Goal: Transaction & Acquisition: Purchase product/service

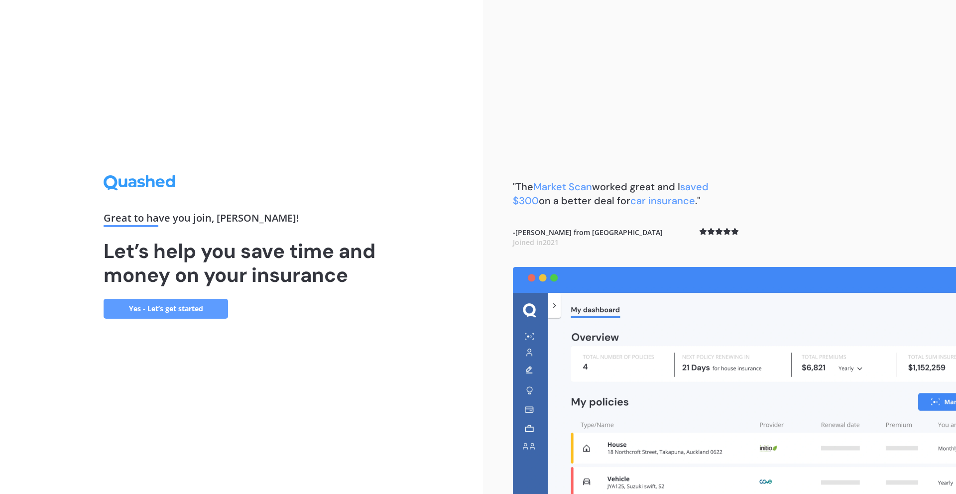
click at [205, 307] on link "Yes - Let’s get started" at bounding box center [166, 309] width 125 height 20
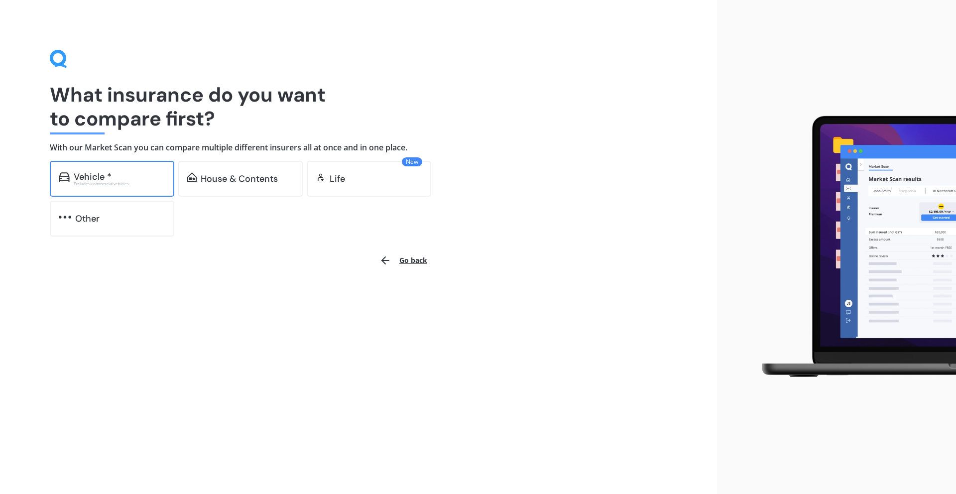
click at [144, 180] on div "Vehicle *" at bounding box center [120, 177] width 92 height 10
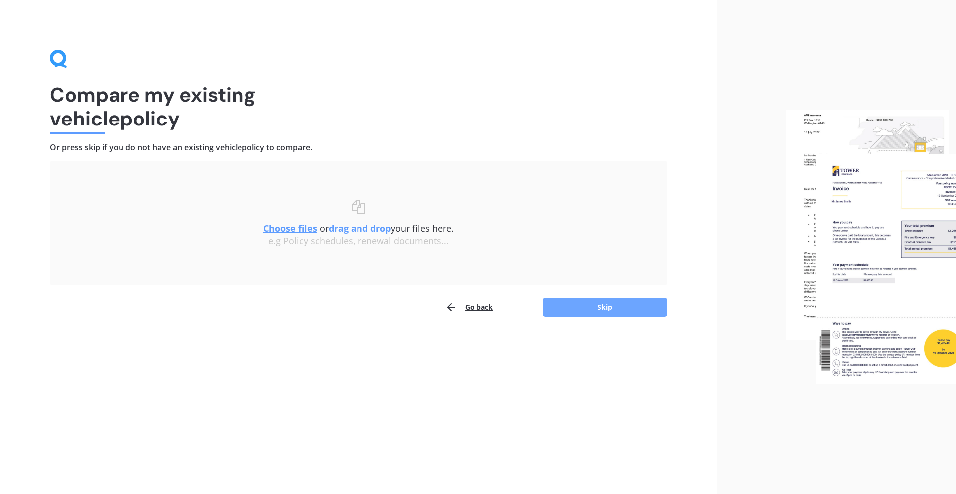
click at [581, 309] on button "Skip" at bounding box center [605, 307] width 125 height 19
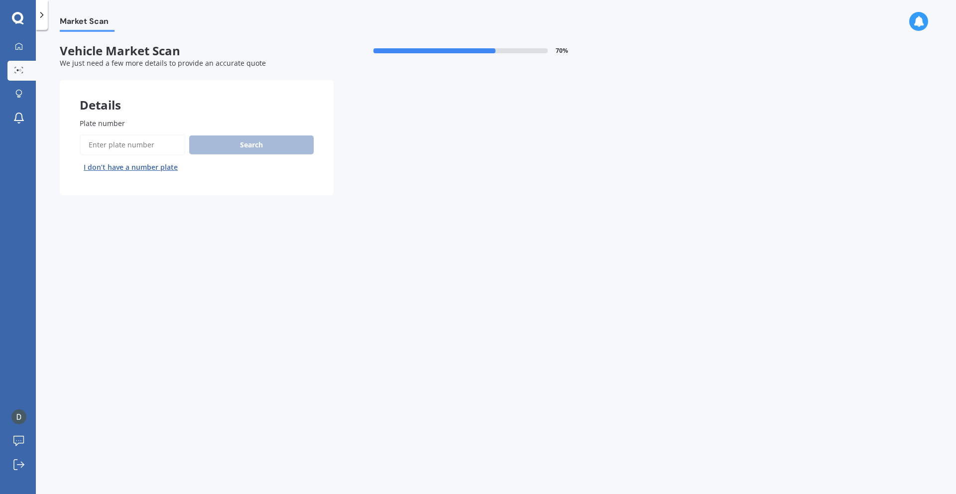
click at [157, 140] on input "Plate number" at bounding box center [133, 144] width 106 height 21
click at [100, 188] on div "Plate number Search I don’t have a number plate" at bounding box center [197, 146] width 274 height 97
click at [100, 164] on button "I don’t have a number plate" at bounding box center [131, 167] width 102 height 16
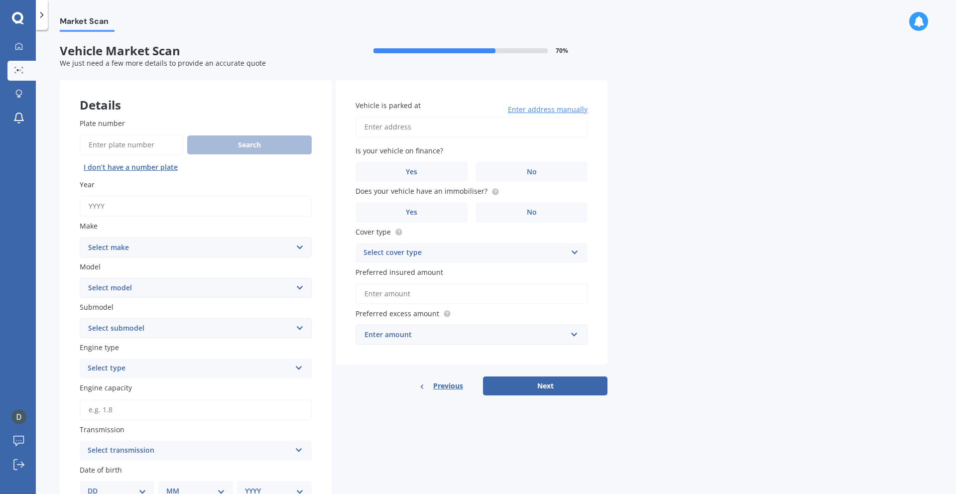
click at [159, 208] on input "Year" at bounding box center [196, 206] width 232 height 21
type input "2025"
click at [144, 248] on select "Select make AC ALFA ROMEO ASTON MARTIN AUDI AUSTIN BEDFORD Bentley BMW BYD CADI…" at bounding box center [196, 248] width 232 height 20
select select "TOYOTA"
click at [163, 288] on select "Select model" at bounding box center [196, 288] width 232 height 20
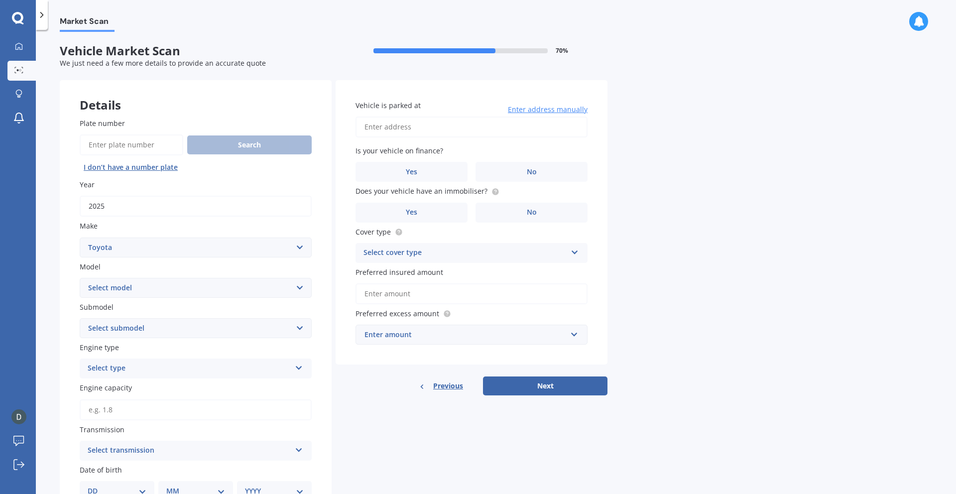
select select "LANDCRUISER PRADO"
click at [167, 327] on select "Select submodel GX LTD 3.0TD 5A" at bounding box center [196, 328] width 232 height 20
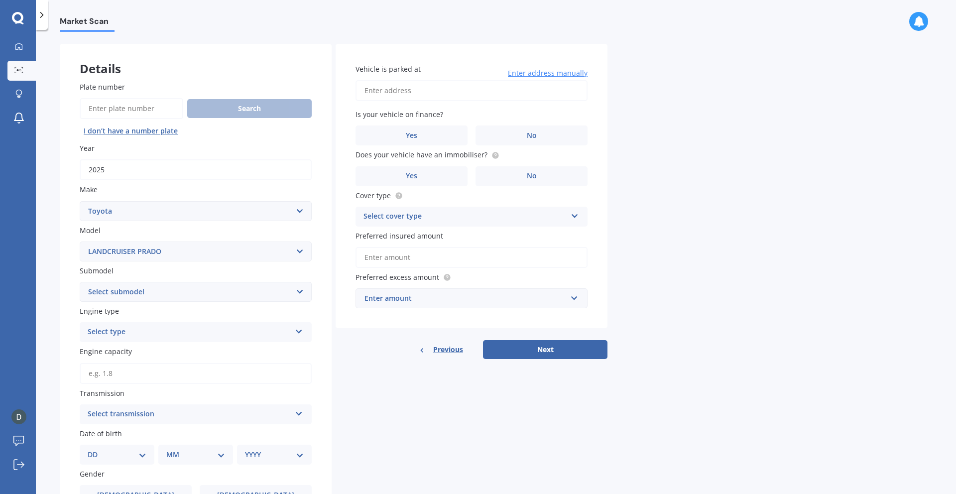
scroll to position [40, 0]
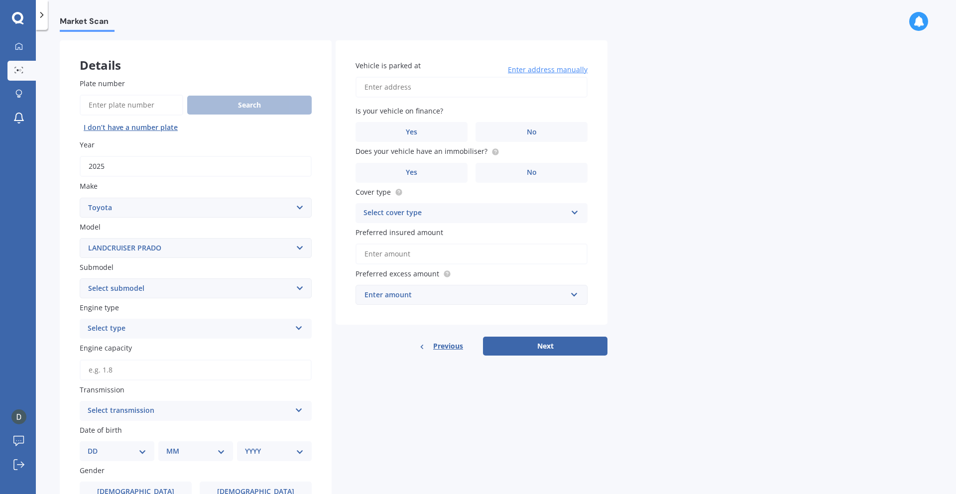
click at [176, 332] on div "Select type" at bounding box center [189, 329] width 203 height 12
click at [167, 364] on div "Diesel" at bounding box center [195, 366] width 231 height 18
click at [179, 285] on select "Select submodel GX LTD 3.0TD 5A" at bounding box center [196, 288] width 232 height 20
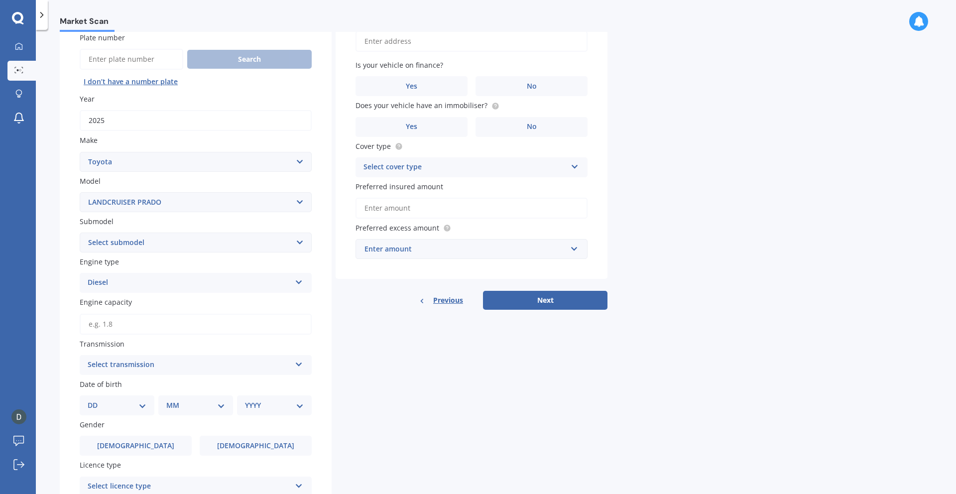
scroll to position [87, 0]
click at [103, 363] on div "Select transmission" at bounding box center [189, 364] width 203 height 12
click at [103, 389] on div "Auto" at bounding box center [195, 383] width 231 height 18
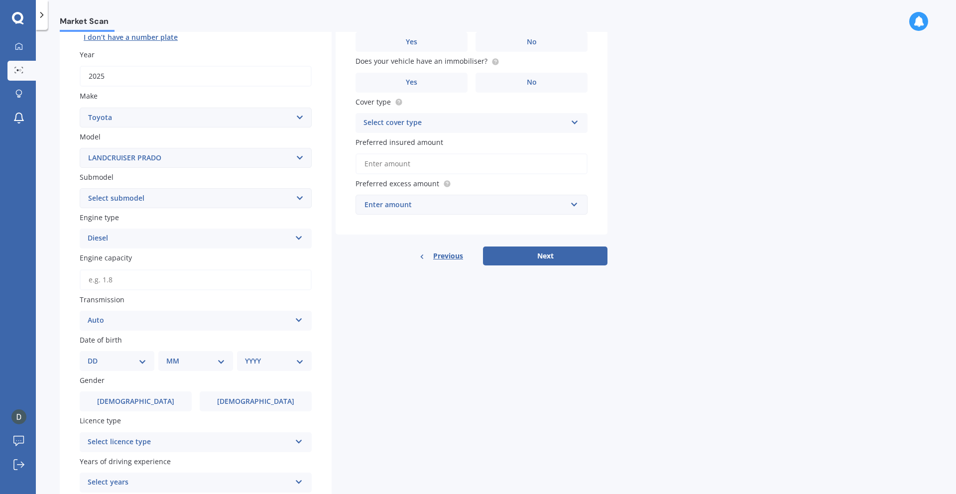
scroll to position [135, 0]
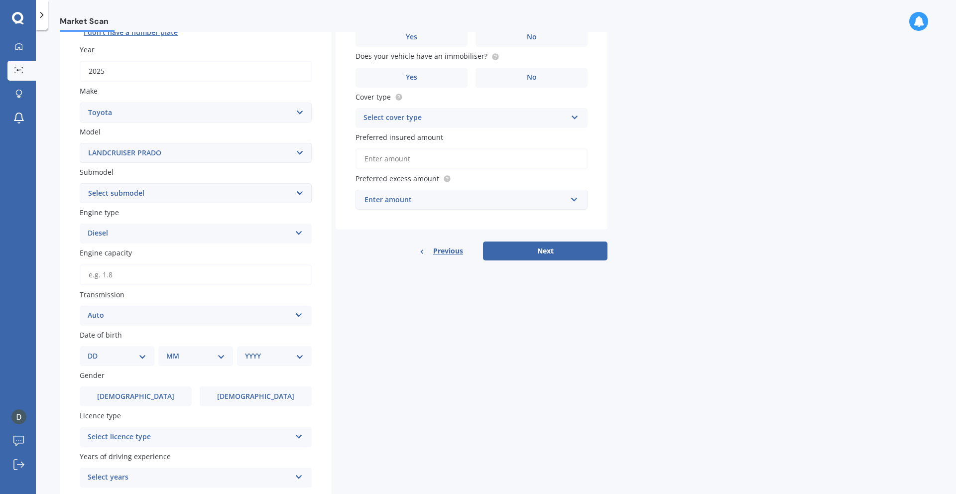
click at [118, 362] on select "DD 01 02 03 04 05 06 07 08 09 10 11 12 13 14 15 16 17 18 19 20 21 22 23 24 25 2…" at bounding box center [117, 356] width 59 height 11
select select "11"
click at [189, 361] on select "MM 01 02 03 04 05 06 07 08 09 10 11 12" at bounding box center [197, 356] width 55 height 11
select select "05"
click at [266, 360] on select "YYYY 2025 2024 2023 2022 2021 2020 2019 2018 2017 2016 2015 2014 2013 2012 2011…" at bounding box center [272, 356] width 55 height 11
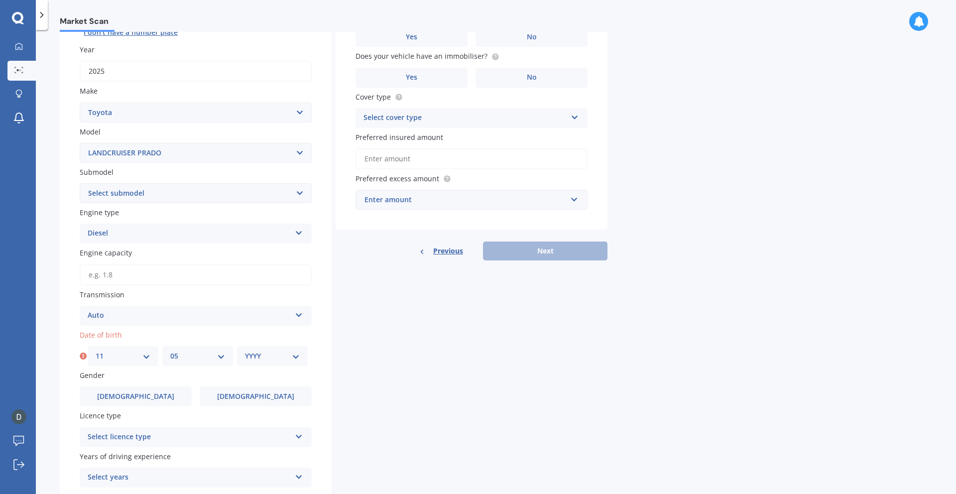
select select "1998"
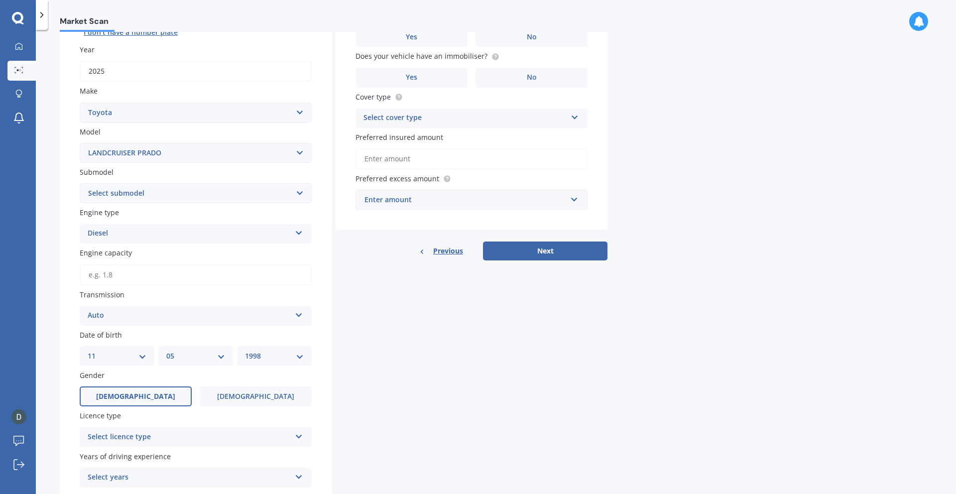
click at [164, 402] on label "Male" at bounding box center [136, 396] width 112 height 20
click at [0, 0] on input "Male" at bounding box center [0, 0] width 0 height 0
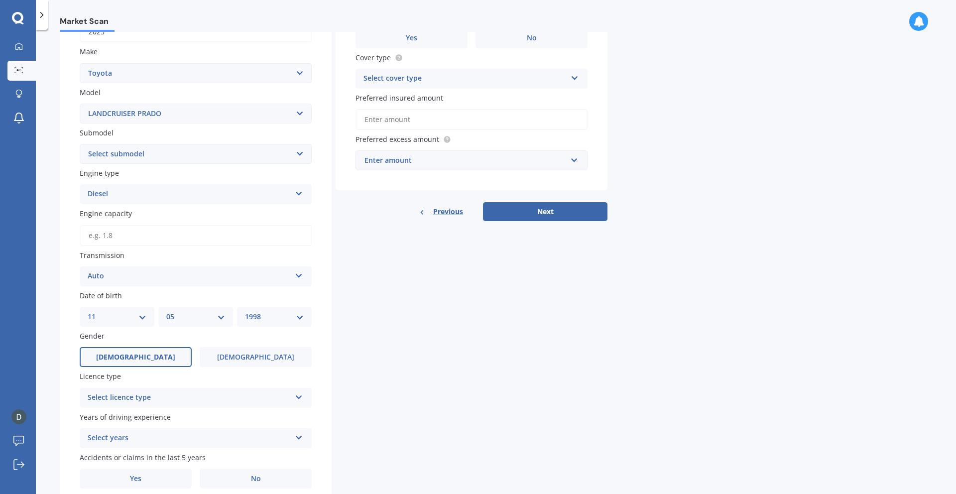
scroll to position [177, 0]
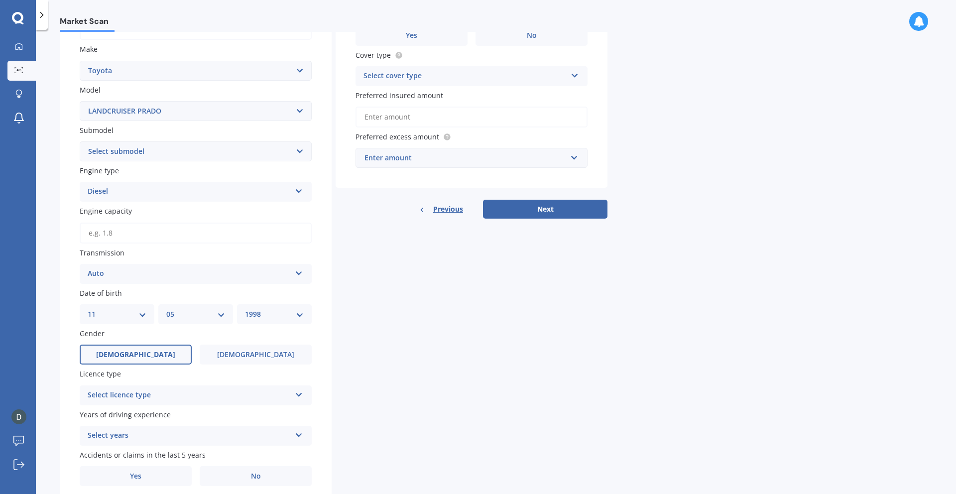
click at [164, 396] on div "Select licence type" at bounding box center [189, 395] width 203 height 12
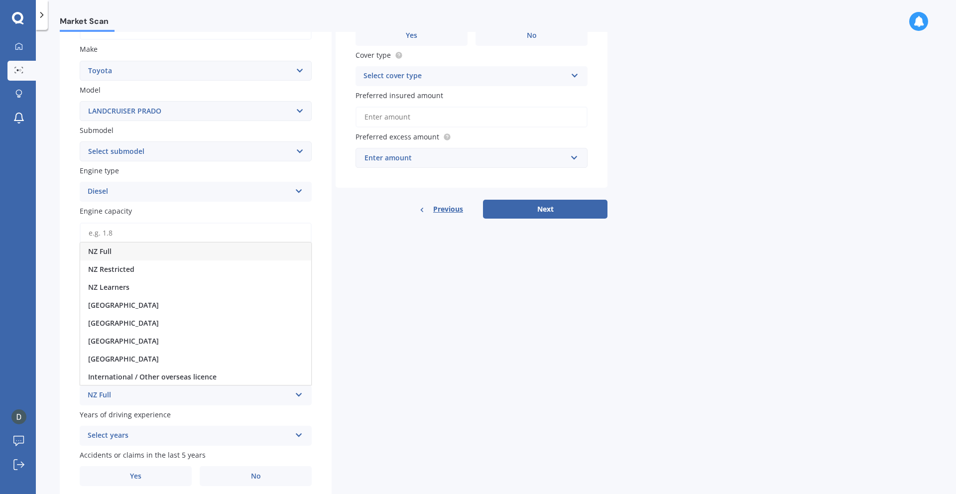
click at [158, 258] on div "NZ Full" at bounding box center [195, 252] width 231 height 18
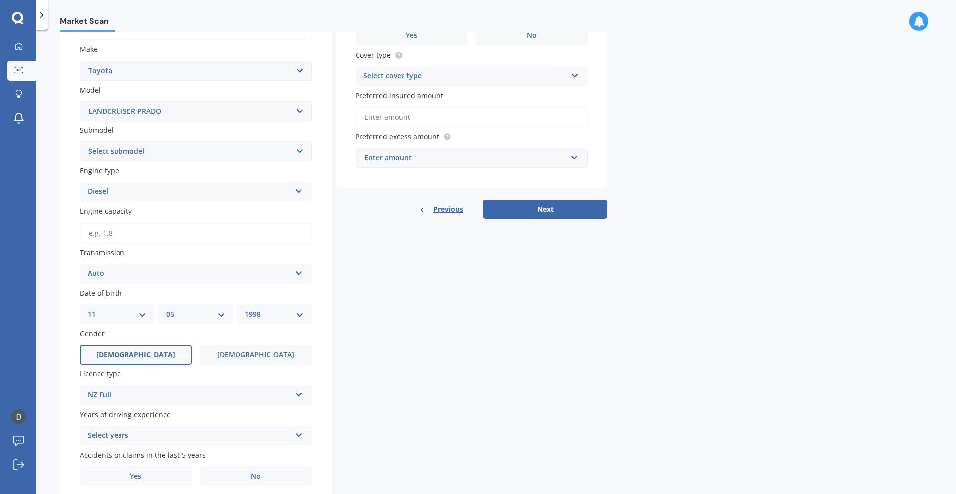
scroll to position [211, 0]
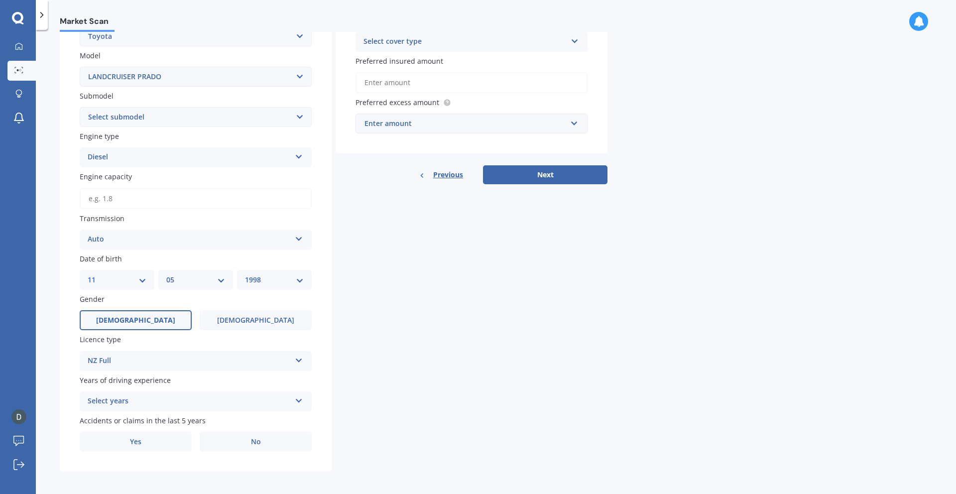
click at [143, 411] on div "Select years 5 or more years 4 years 3 years 2 years 1 year" at bounding box center [196, 401] width 232 height 20
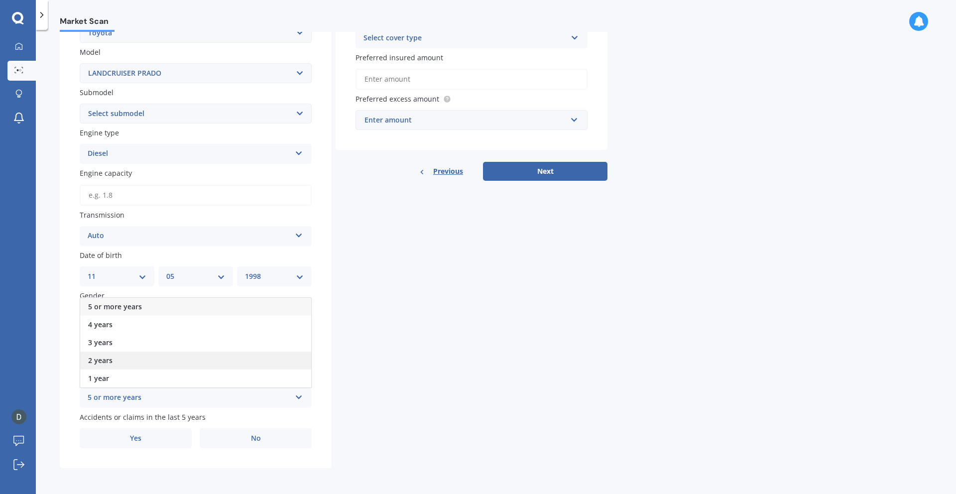
scroll to position [200, 0]
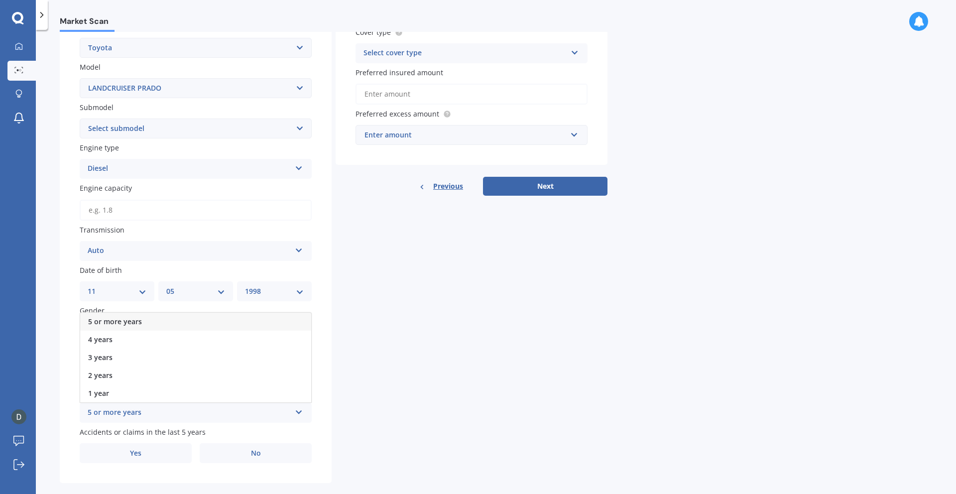
click at [143, 322] on div "5 or more years" at bounding box center [195, 322] width 231 height 18
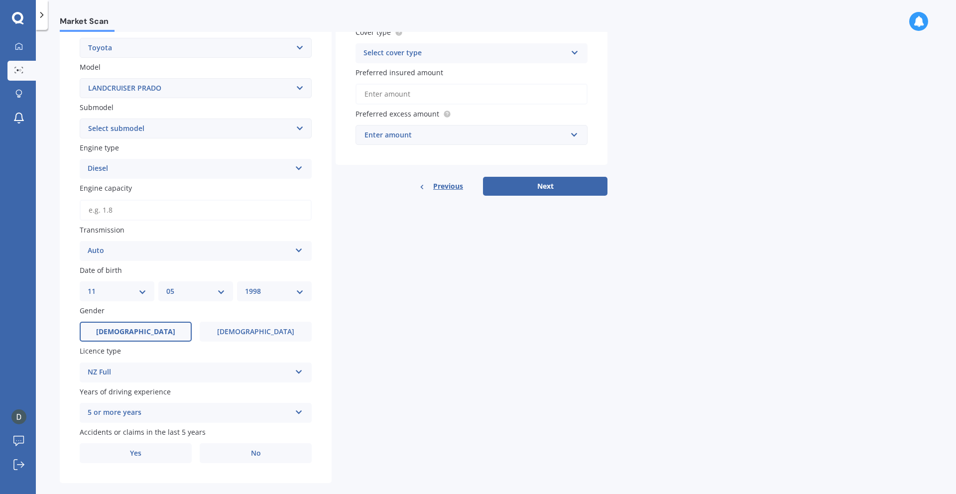
scroll to position [218, 0]
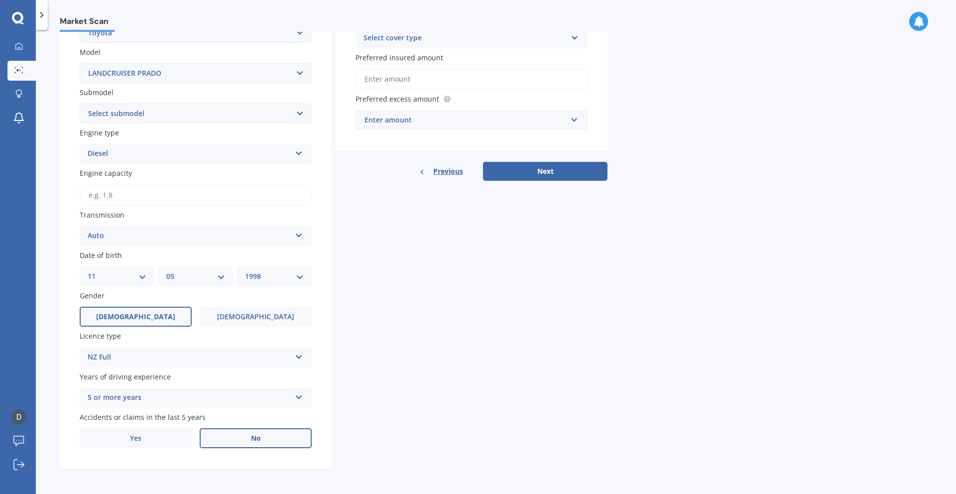
click at [220, 436] on label "No" at bounding box center [256, 438] width 112 height 20
click at [0, 0] on input "No" at bounding box center [0, 0] width 0 height 0
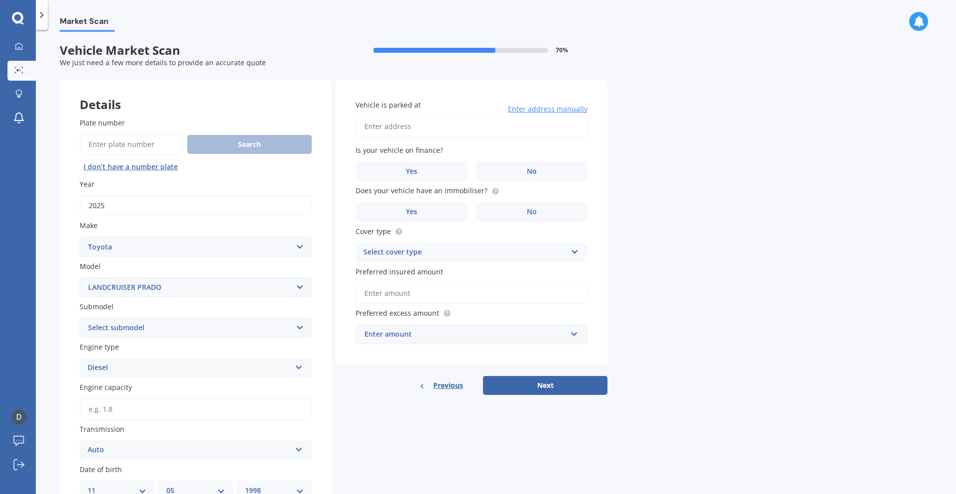
scroll to position [0, 0]
click at [427, 125] on input "Vehicle is parked at" at bounding box center [472, 127] width 232 height 21
type input "25 Ascent Street, Flat Bush, Auckland 2019"
click at [506, 175] on label "No" at bounding box center [532, 172] width 112 height 20
click at [0, 0] on input "No" at bounding box center [0, 0] width 0 height 0
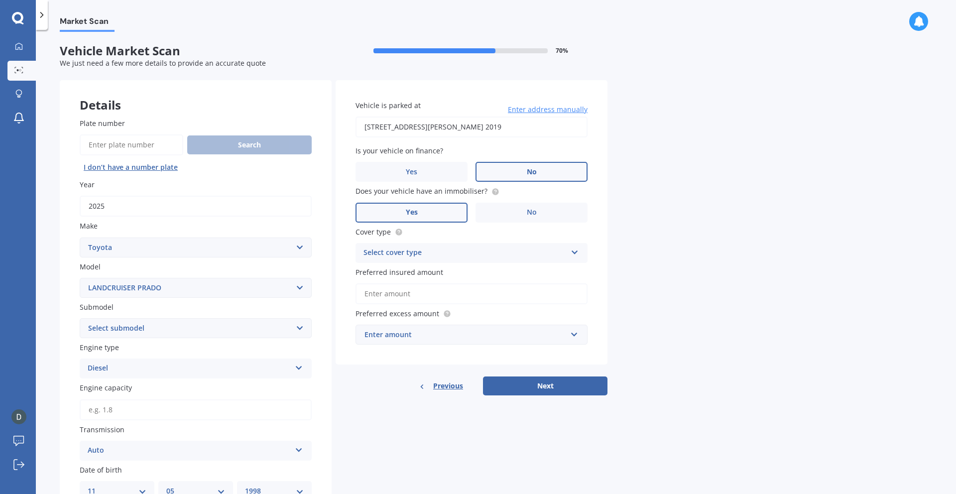
click at [465, 214] on label "Yes" at bounding box center [412, 213] width 112 height 20
click at [0, 0] on input "Yes" at bounding box center [0, 0] width 0 height 0
click at [460, 255] on div "Select cover type" at bounding box center [465, 253] width 203 height 12
click at [462, 275] on div "Comprehensive" at bounding box center [471, 272] width 231 height 18
click at [455, 294] on input "Preferred insured amount" at bounding box center [472, 293] width 232 height 21
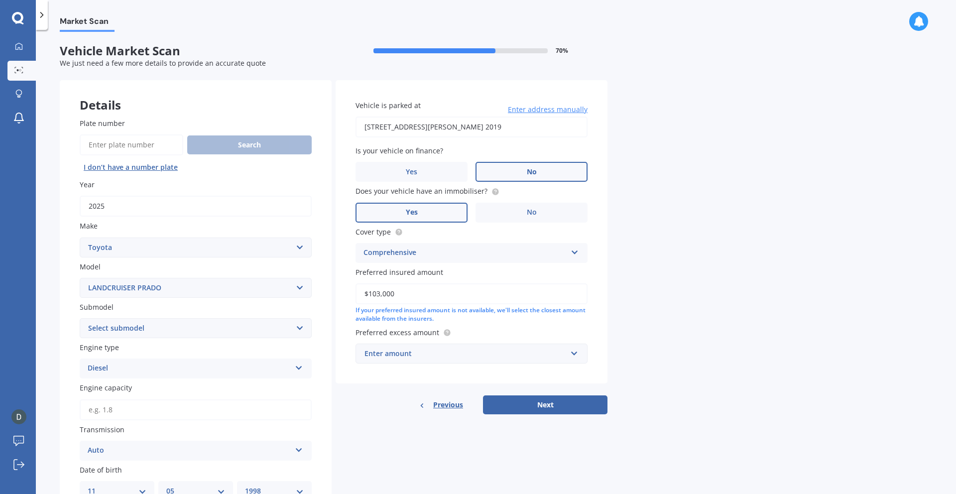
type input "$103,000"
click at [504, 358] on div "Enter amount" at bounding box center [466, 353] width 202 height 11
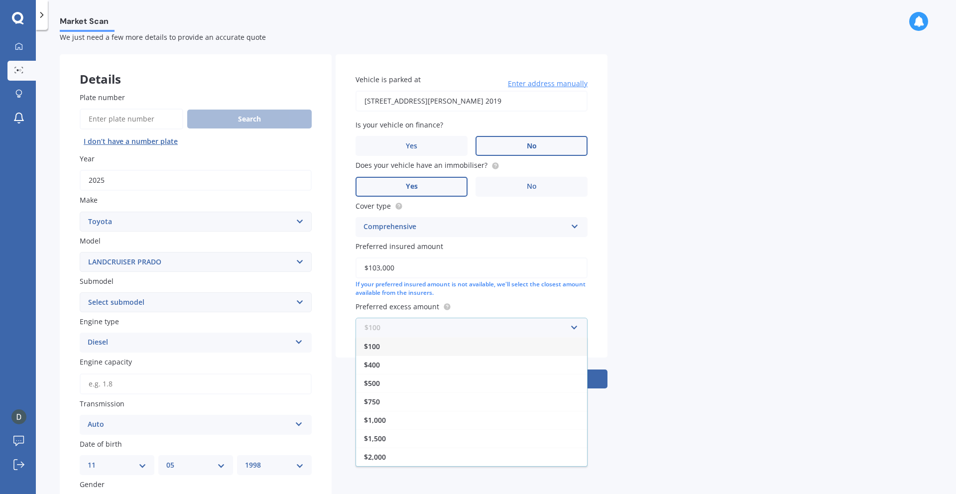
scroll to position [27, 0]
click at [476, 421] on div "$1,000" at bounding box center [471, 419] width 231 height 18
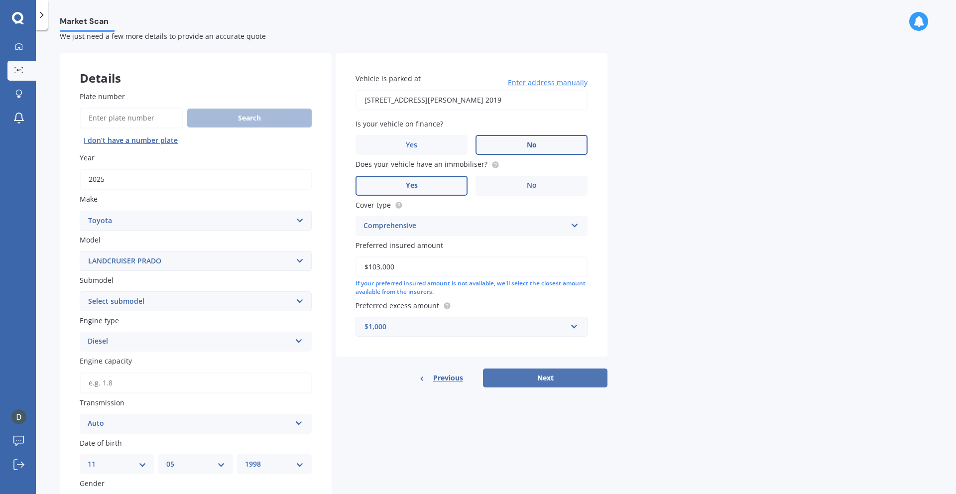
click at [564, 373] on button "Next" at bounding box center [545, 378] width 125 height 19
click at [242, 383] on input "Engine capacity" at bounding box center [196, 383] width 232 height 21
type input "2.8"
click at [334, 361] on div "Details Plate number Search I don’t have a number plate Year 2025 Make Select m…" at bounding box center [334, 354] width 548 height 603
click at [262, 255] on select "Select model 4 Runner 86 Allex Allion Alphard Altezza Aqua Aristo Aurion Auris …" at bounding box center [196, 261] width 232 height 20
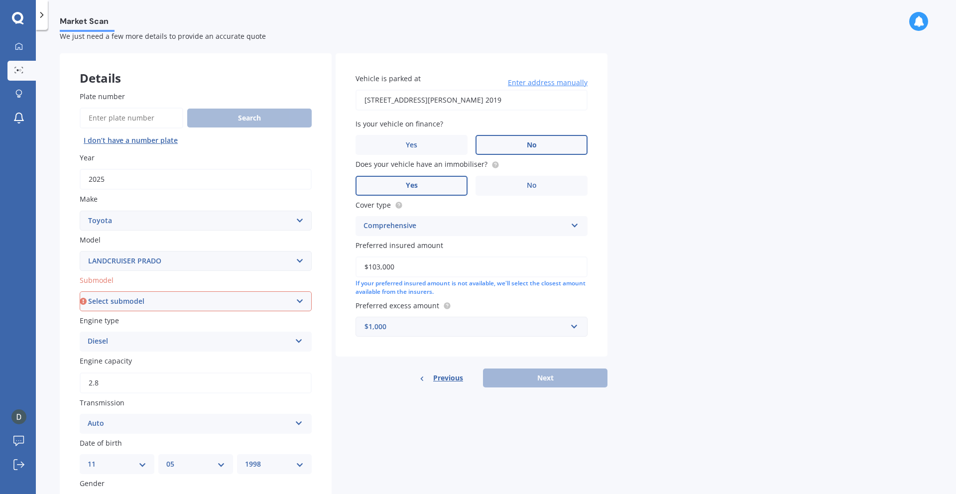
click at [205, 301] on select "Select submodel GX LTD 3.0TD 5A" at bounding box center [196, 301] width 232 height 20
select select "GX LTD 3.0TD 5A"
click at [521, 378] on button "Next" at bounding box center [545, 378] width 125 height 19
select select "11"
select select "05"
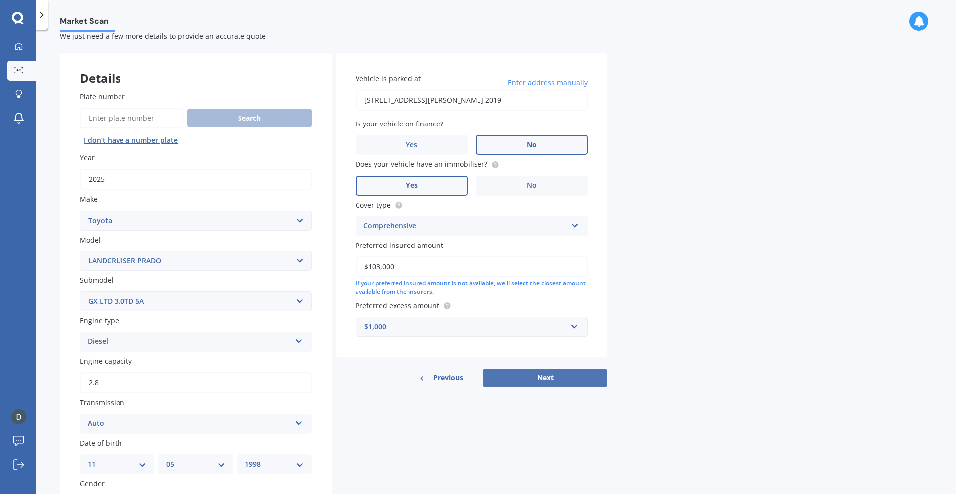
select select "1998"
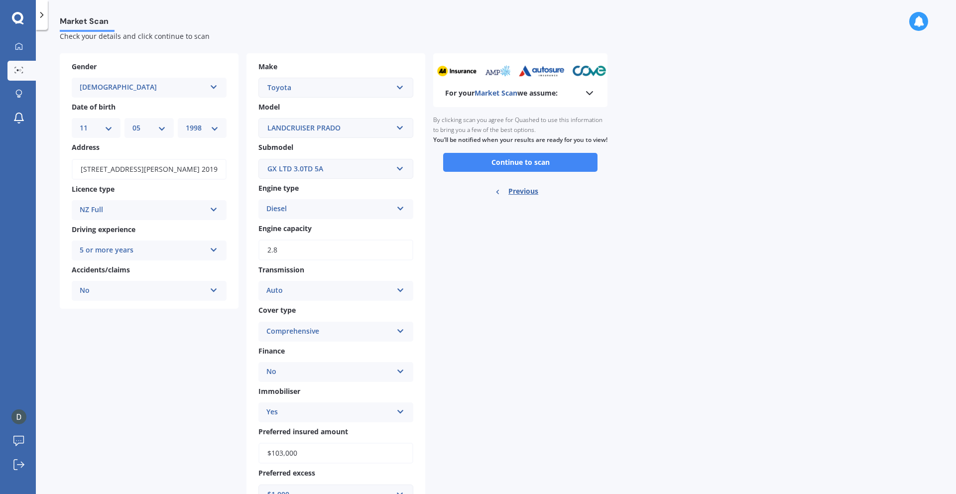
scroll to position [0, 0]
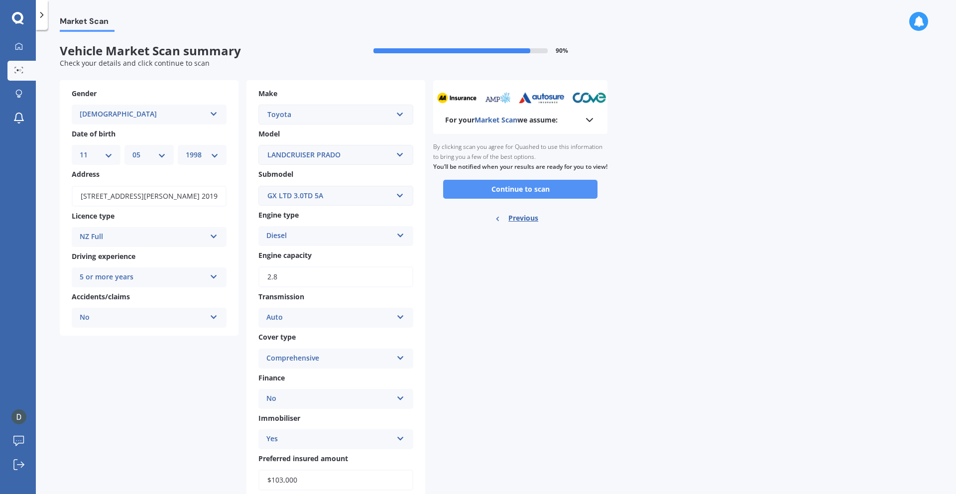
click at [498, 199] on button "Continue to scan" at bounding box center [520, 189] width 154 height 19
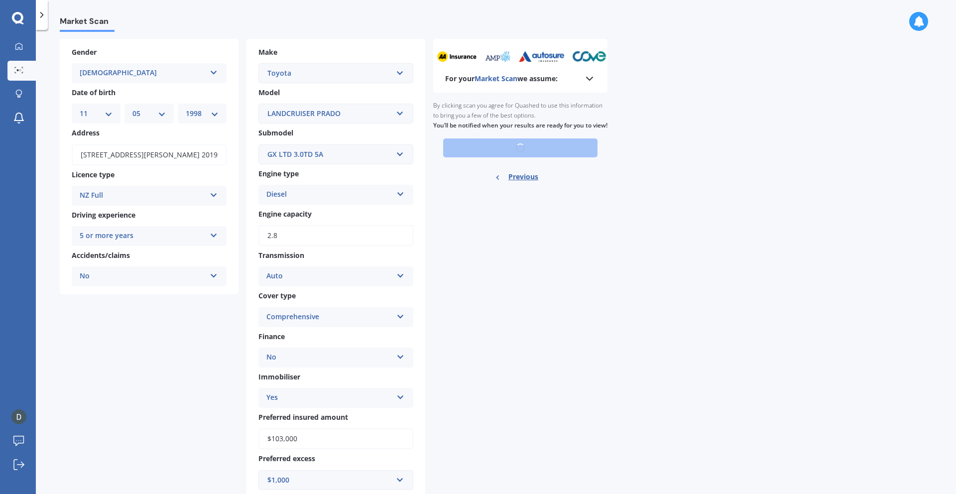
scroll to position [73, 0]
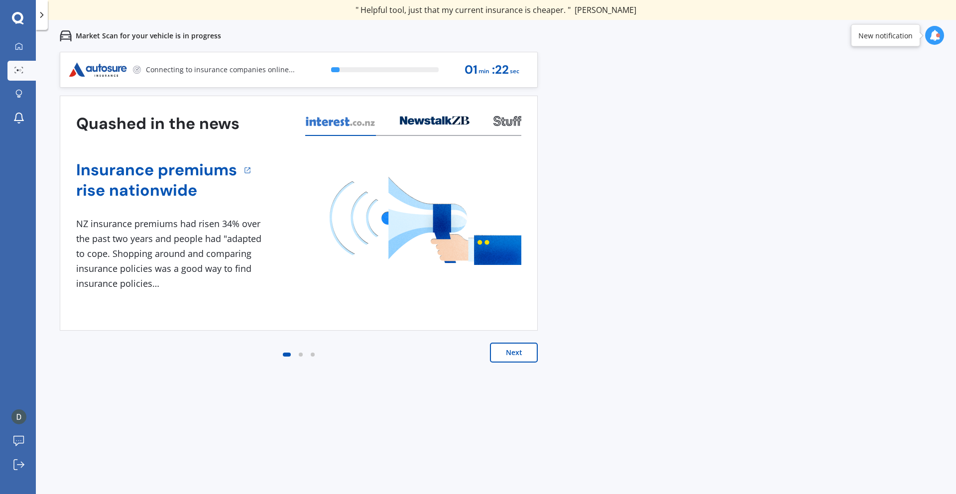
click at [501, 356] on button "Next" at bounding box center [514, 353] width 48 height 20
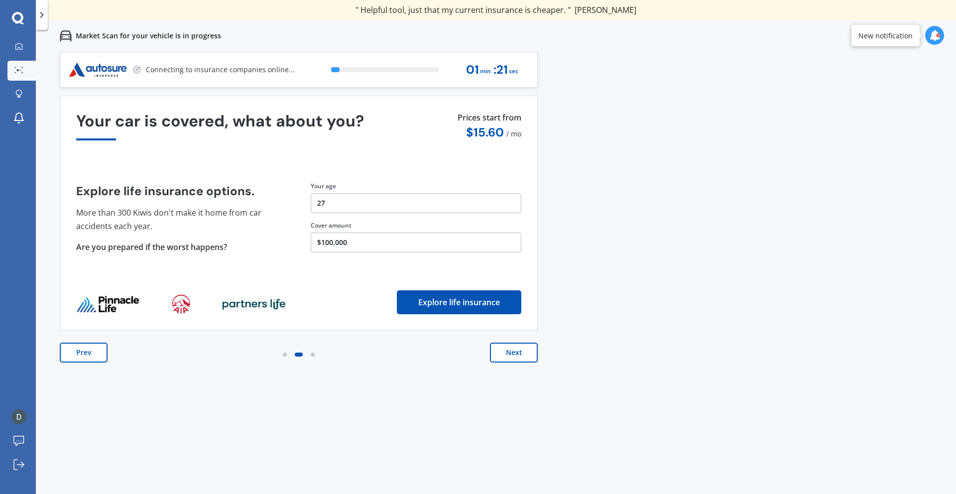
click at [501, 356] on button "Next" at bounding box center [514, 353] width 48 height 20
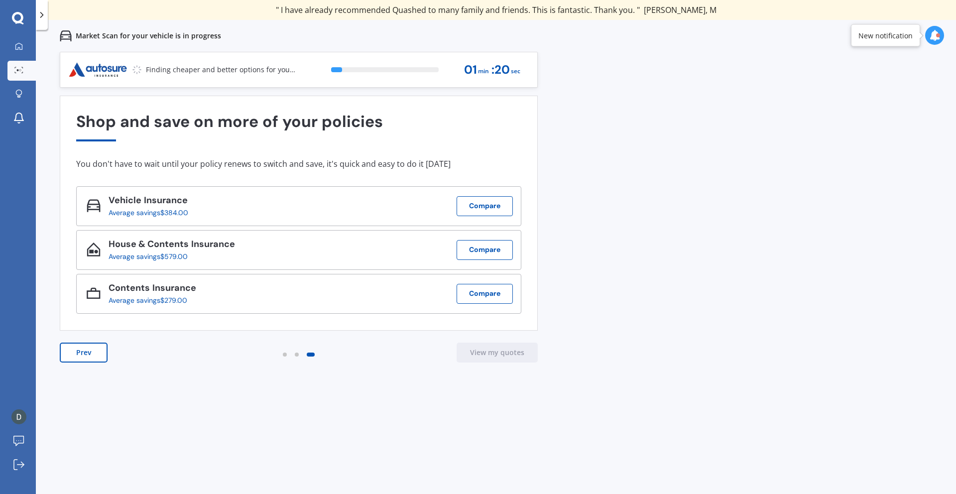
click at [96, 358] on button "Prev" at bounding box center [84, 353] width 48 height 20
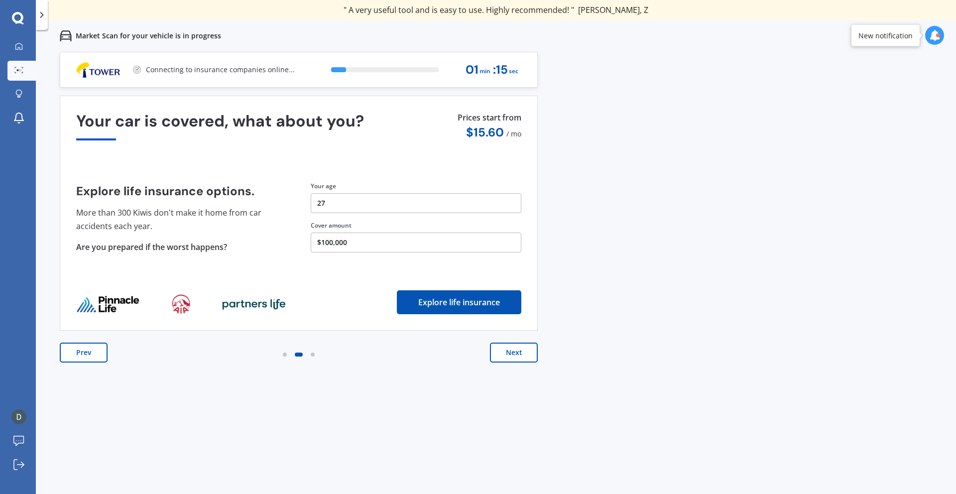
click at [510, 357] on button "Next" at bounding box center [514, 353] width 48 height 20
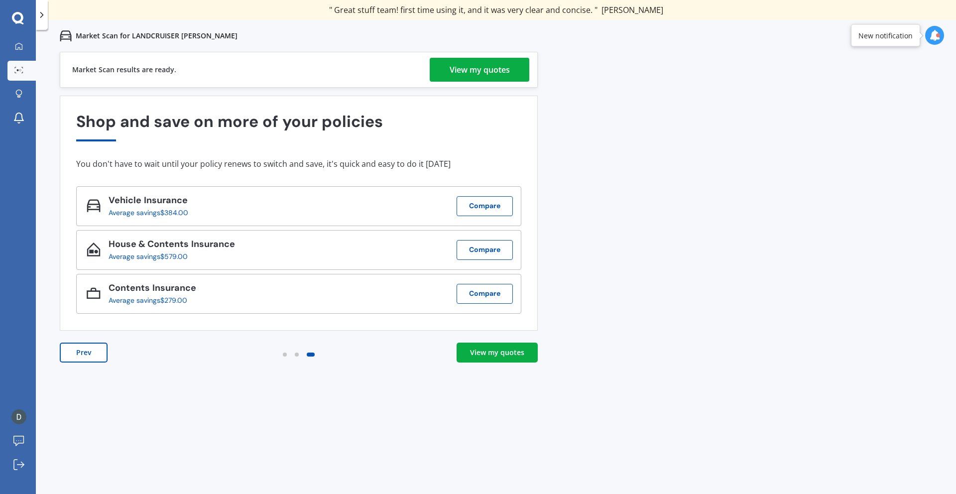
click at [486, 355] on div "View my quotes" at bounding box center [497, 353] width 54 height 10
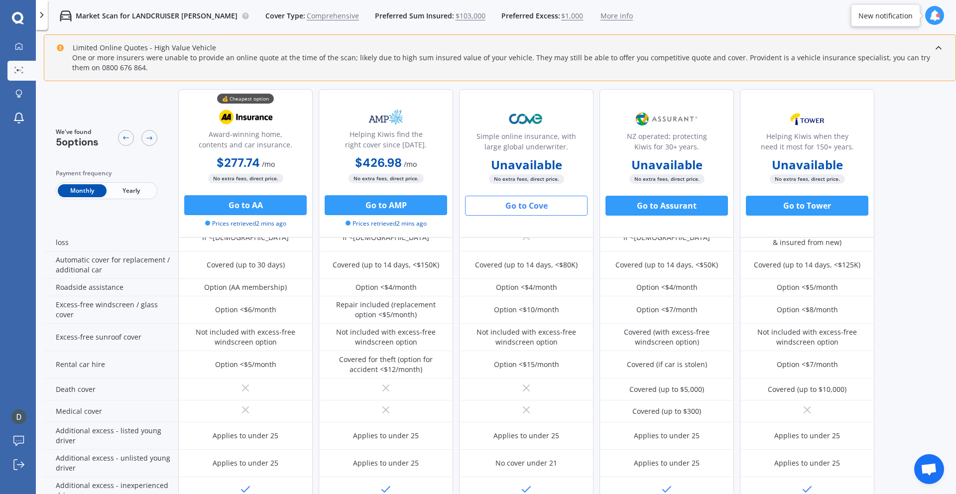
scroll to position [372, 0]
